Goal: Find specific page/section: Find specific page/section

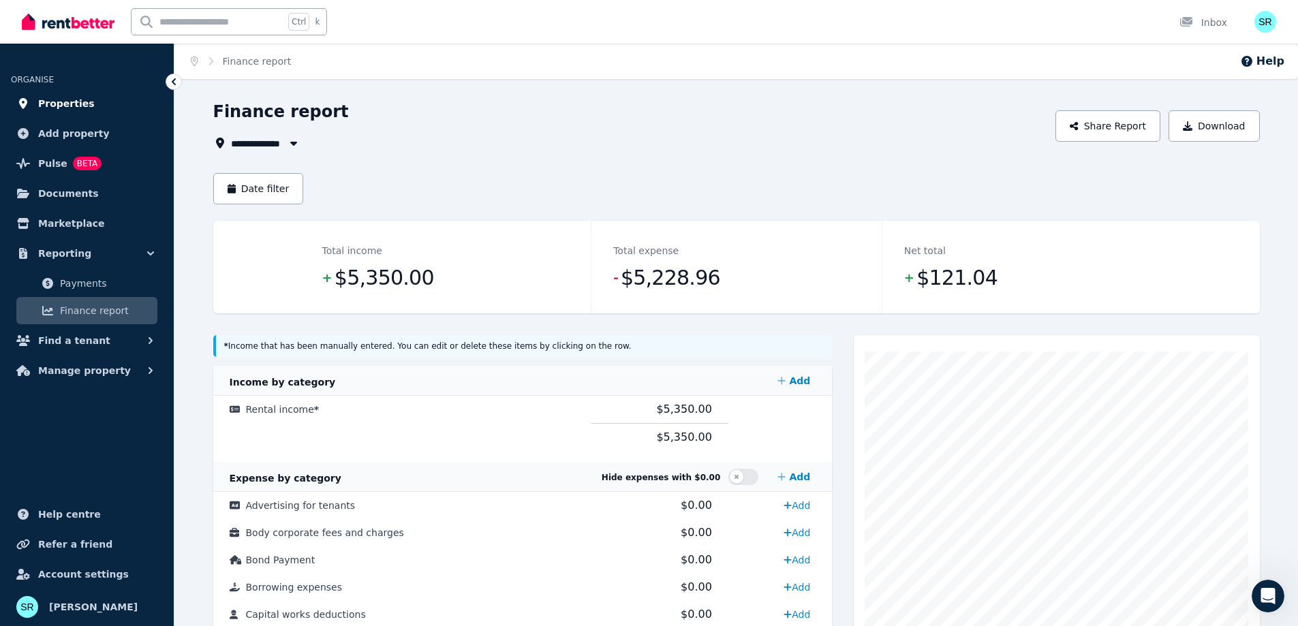
click at [64, 105] on span "Properties" at bounding box center [66, 103] width 57 height 16
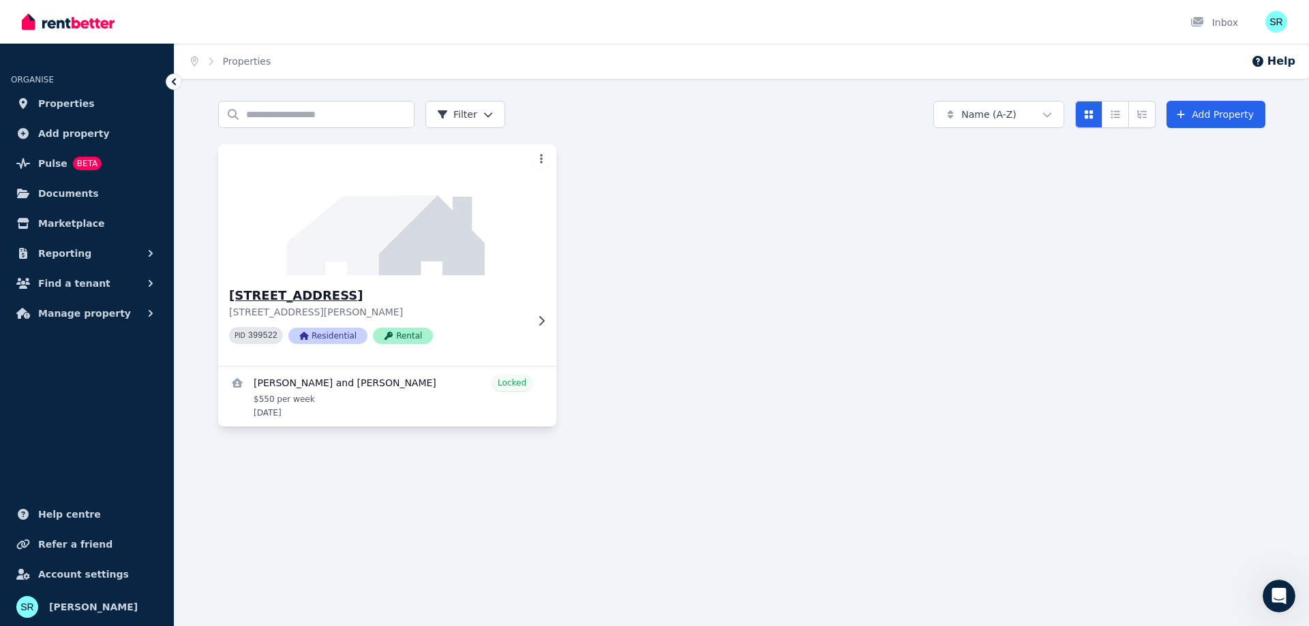
click at [352, 275] on img at bounding box center [387, 210] width 355 height 138
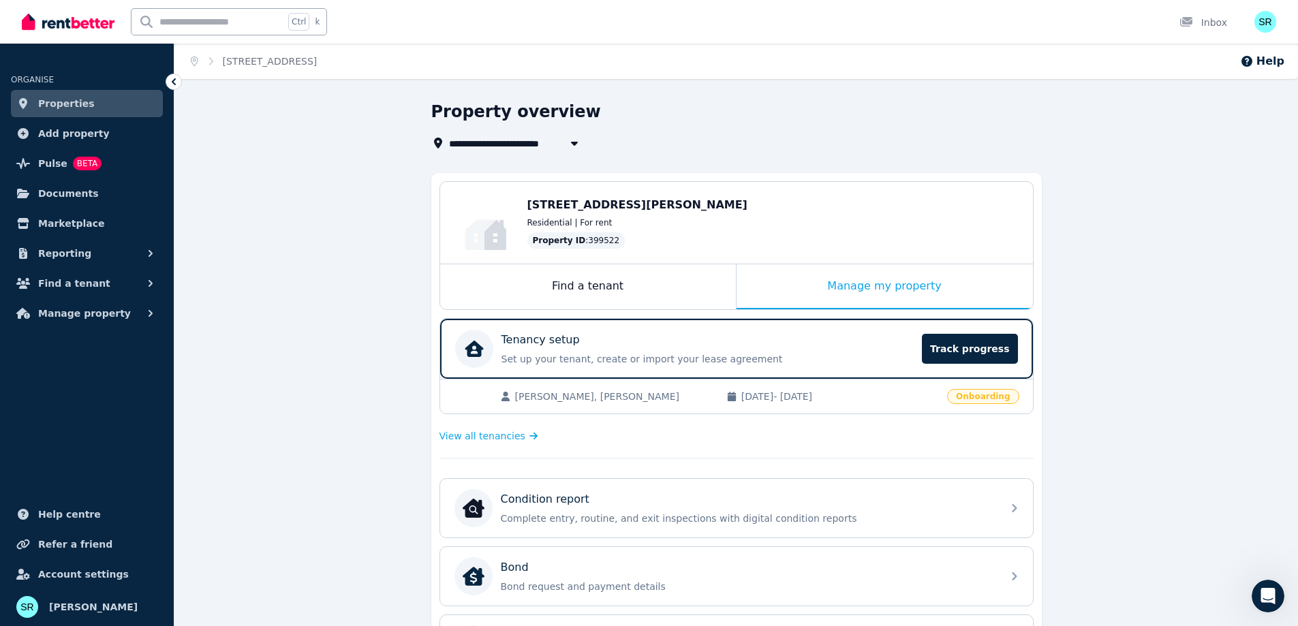
click at [575, 404] on div "[PERSON_NAME], [PERSON_NAME] [DATE] - [DATE] Onboarding" at bounding box center [736, 396] width 593 height 35
click at [479, 438] on span "View all tenancies" at bounding box center [483, 436] width 86 height 14
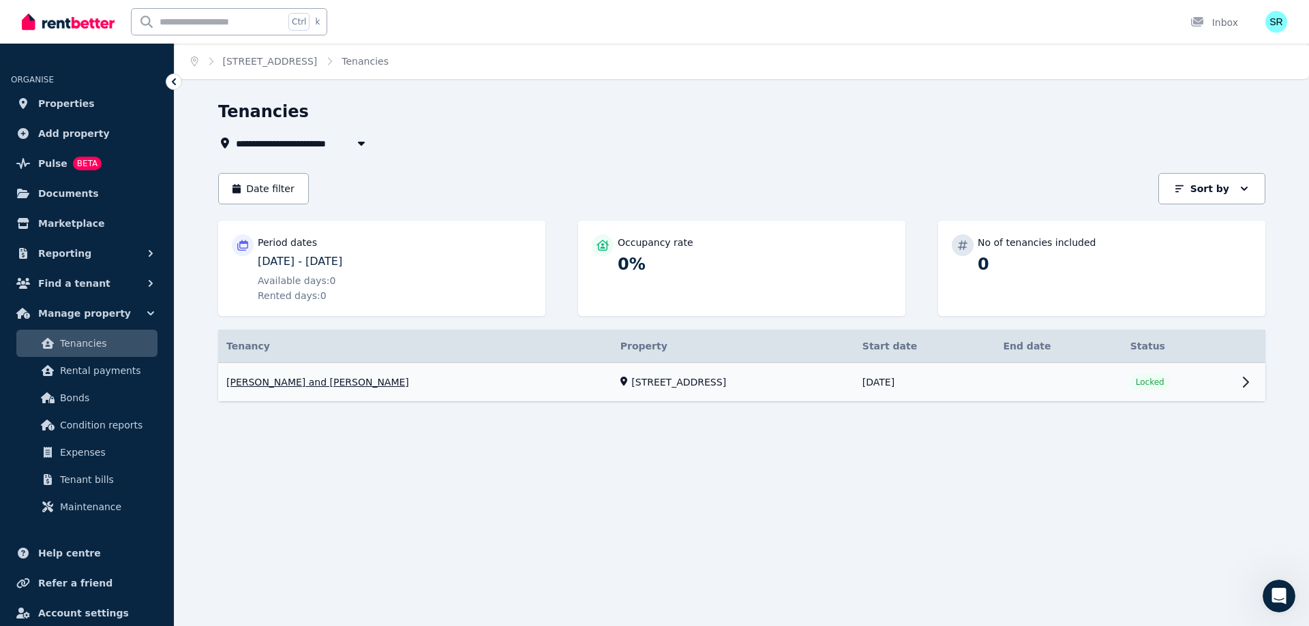
click at [267, 382] on link "View property details" at bounding box center [741, 382] width 1047 height 39
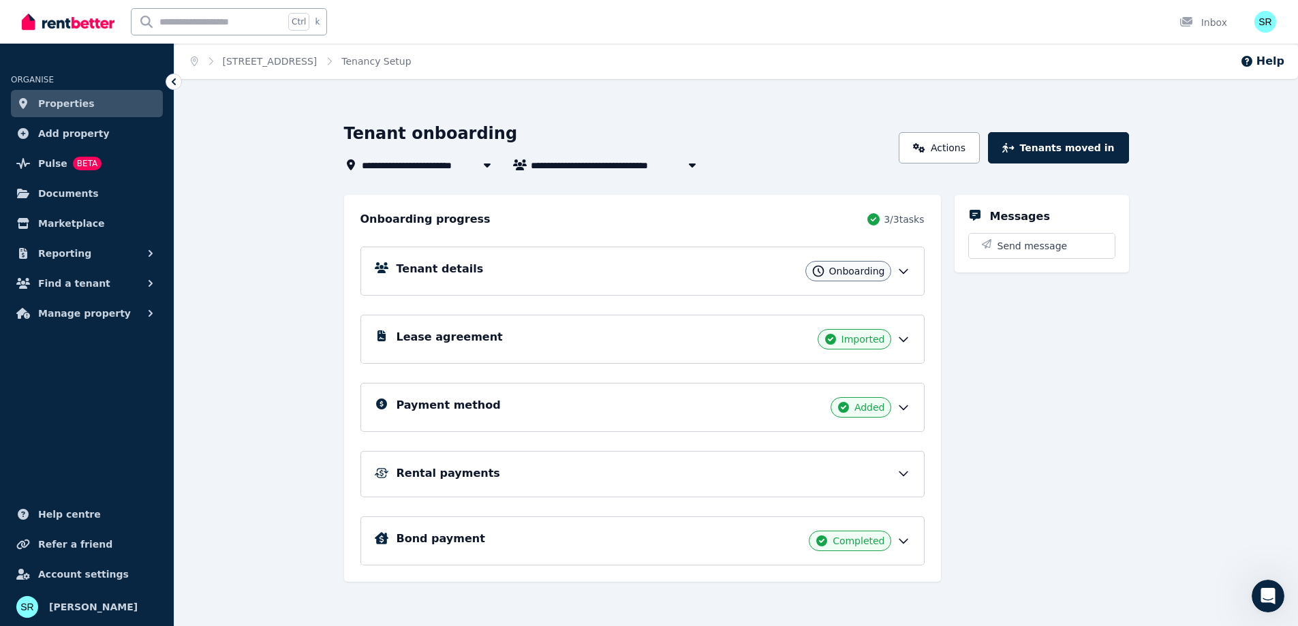
click at [902, 273] on icon at bounding box center [904, 271] width 14 height 14
